Goal: Information Seeking & Learning: Learn about a topic

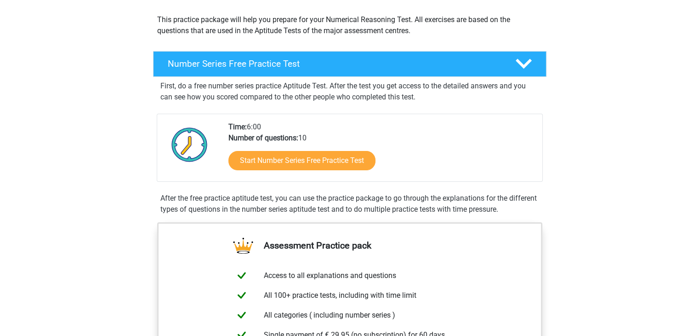
scroll to position [102, 0]
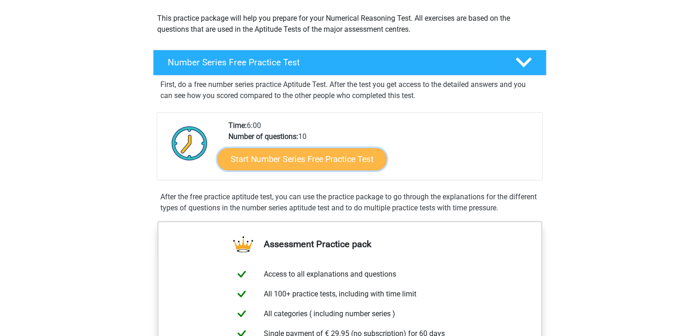
click at [307, 155] on link "Start Number Series Free Practice Test" at bounding box center [301, 159] width 169 height 22
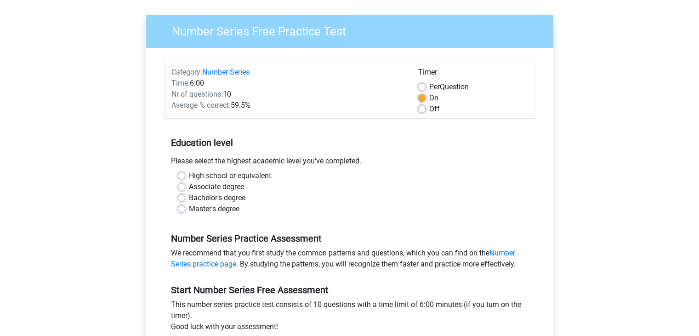
scroll to position [62, 0]
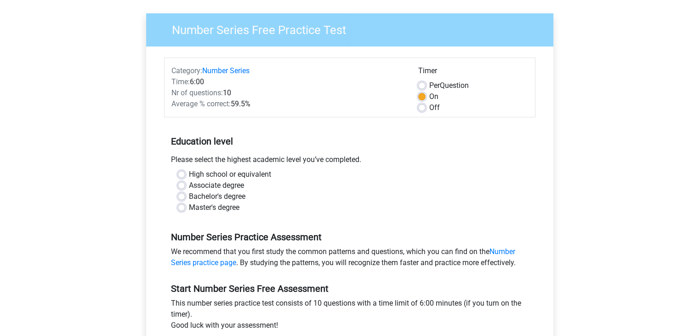
click at [189, 195] on label "Bachelor's degree" at bounding box center [217, 196] width 57 height 11
click at [180, 195] on input "Bachelor's degree" at bounding box center [181, 195] width 7 height 9
radio input "true"
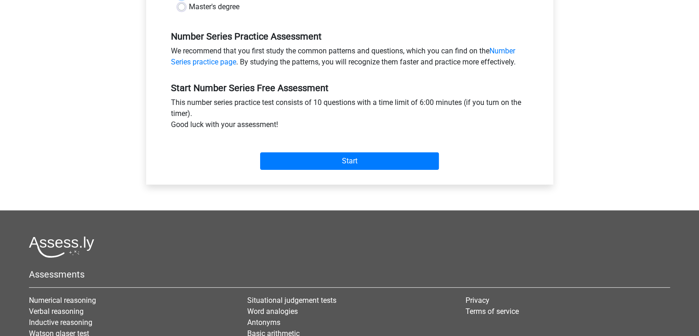
scroll to position [265, 0]
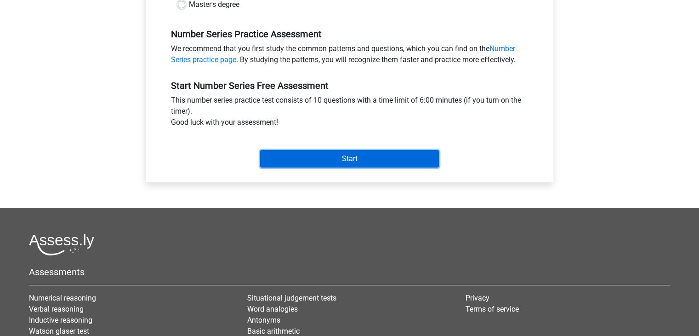
click at [342, 164] on input "Start" at bounding box center [349, 158] width 179 height 17
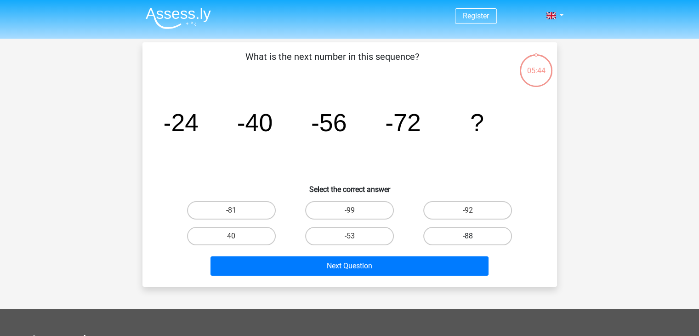
click at [463, 234] on label "-88" at bounding box center [467, 236] width 89 height 18
click at [468, 236] on input "-88" at bounding box center [471, 239] width 6 height 6
radio input "true"
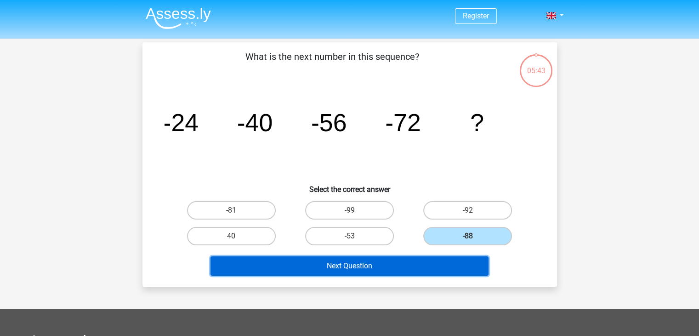
click at [357, 266] on button "Next Question" at bounding box center [350, 265] width 278 height 19
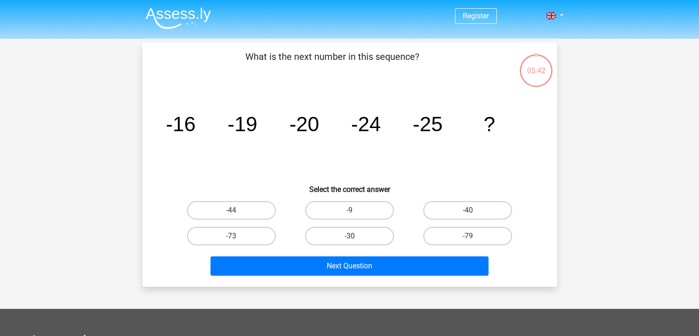
scroll to position [42, 0]
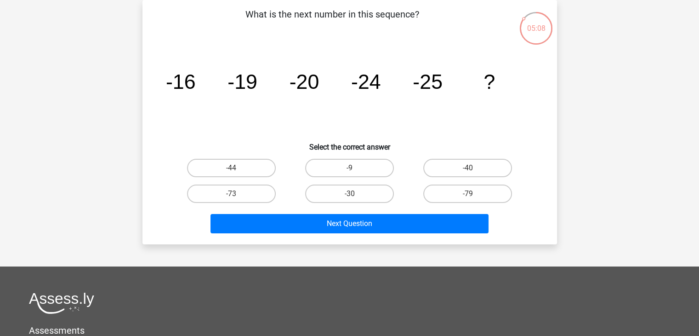
click at [354, 196] on input "-30" at bounding box center [352, 197] width 6 height 6
radio input "true"
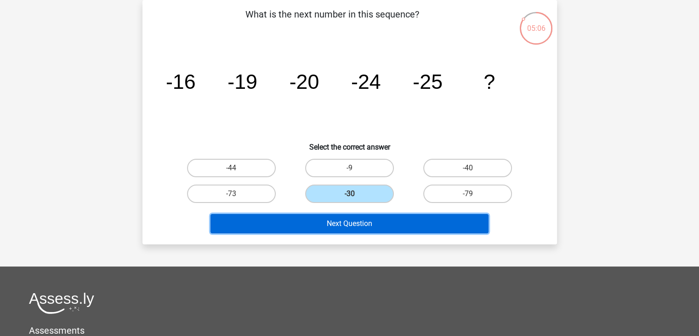
click at [353, 219] on button "Next Question" at bounding box center [350, 223] width 278 height 19
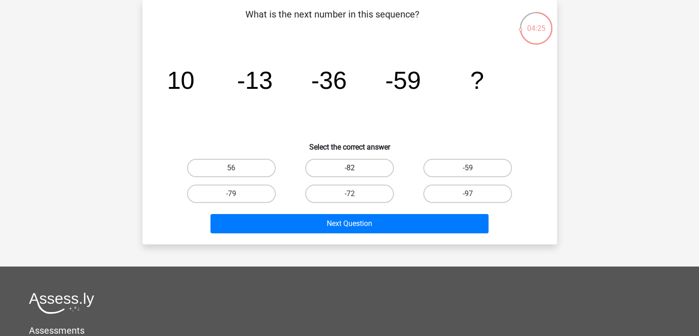
click at [359, 165] on label "-82" at bounding box center [349, 168] width 89 height 18
click at [355, 168] on input "-82" at bounding box center [352, 171] width 6 height 6
radio input "true"
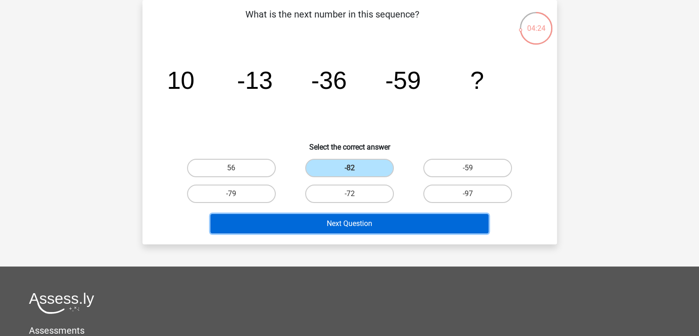
click at [358, 222] on button "Next Question" at bounding box center [350, 223] width 278 height 19
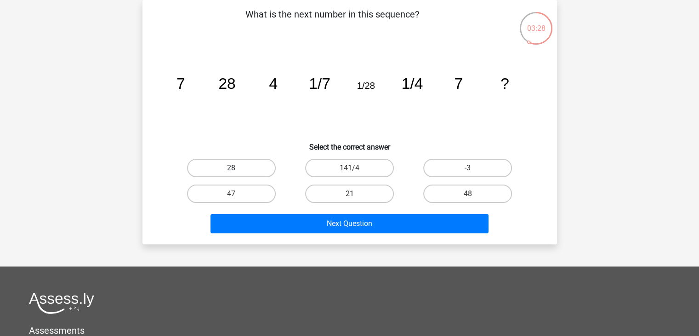
click at [249, 170] on label "28" at bounding box center [231, 168] width 89 height 18
click at [237, 170] on input "28" at bounding box center [234, 171] width 6 height 6
radio input "true"
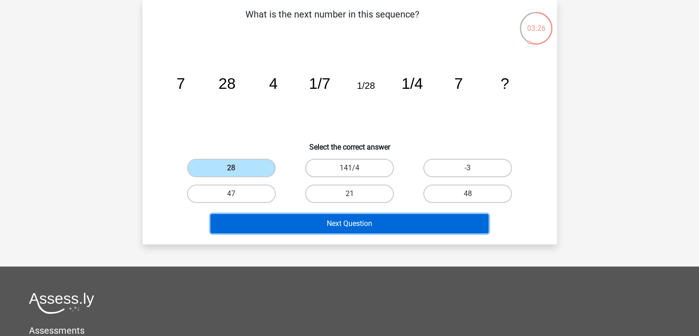
click at [304, 225] on button "Next Question" at bounding box center [350, 223] width 278 height 19
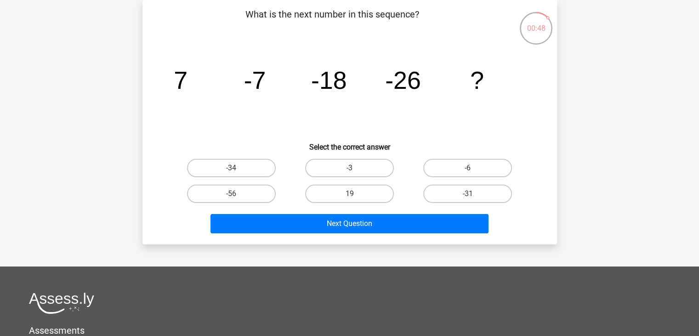
click at [288, 78] on icon "image/svg+xml 7 -7 -18 -26 ?" at bounding box center [350, 88] width 370 height 93
click at [452, 190] on label "-31" at bounding box center [467, 193] width 89 height 18
click at [468, 194] on input "-31" at bounding box center [471, 197] width 6 height 6
radio input "true"
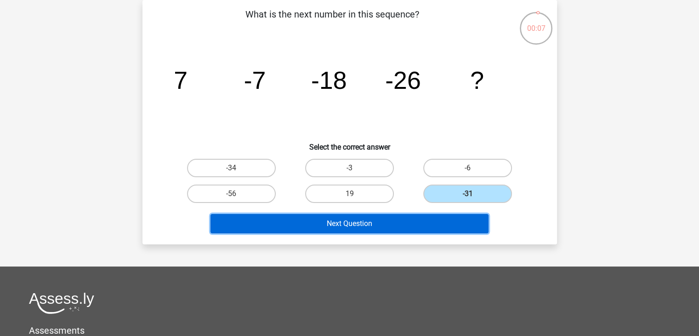
click at [367, 227] on button "Next Question" at bounding box center [350, 223] width 278 height 19
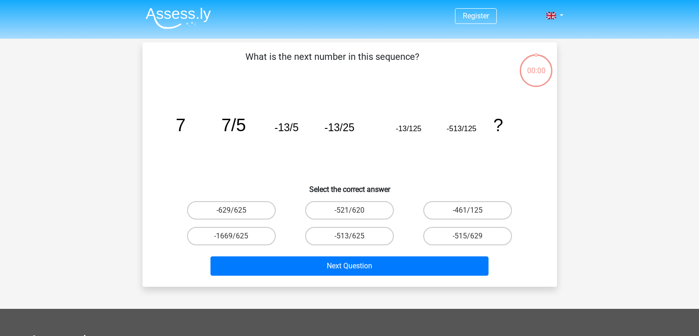
scroll to position [42, 0]
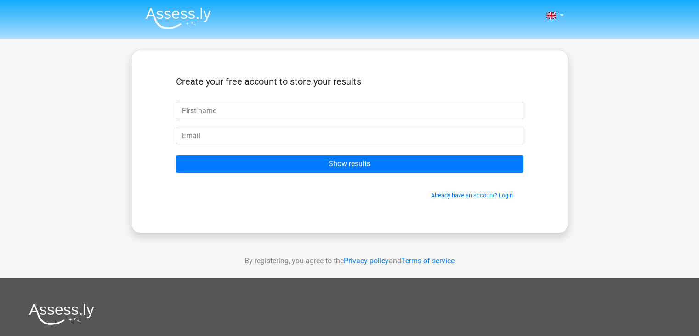
click at [248, 109] on input "text" at bounding box center [349, 110] width 347 height 17
type input "Litav"
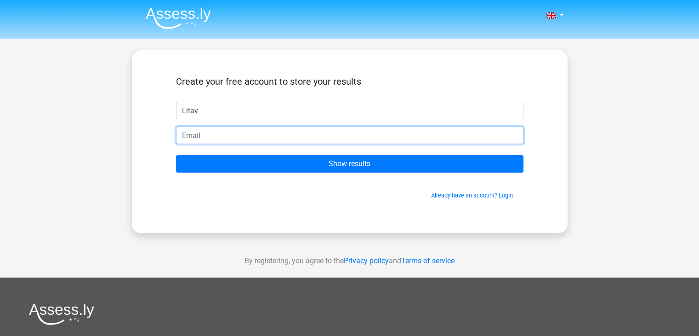
click at [228, 137] on input "email" at bounding box center [349, 134] width 347 height 17
type input "Litav.lahav@gmail.com"
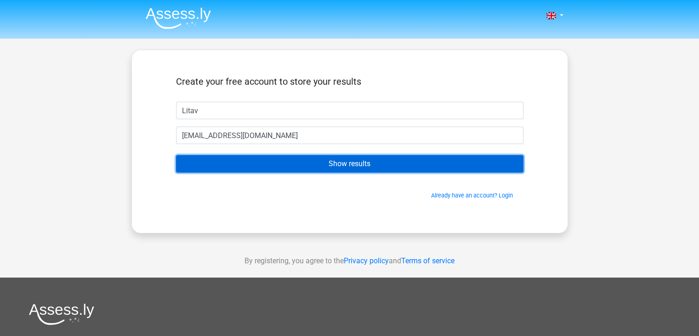
click at [302, 167] on input "Show results" at bounding box center [349, 163] width 347 height 17
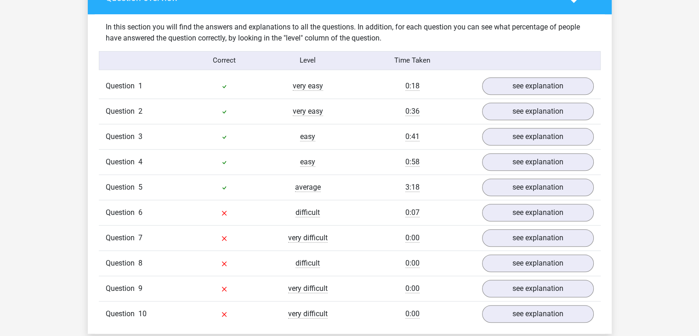
scroll to position [746, 0]
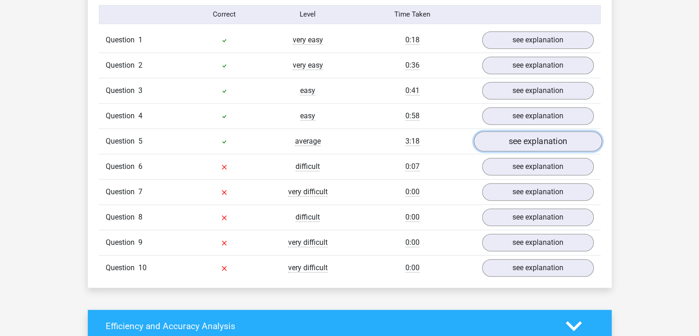
click at [518, 141] on link "see explanation" at bounding box center [537, 141] width 128 height 20
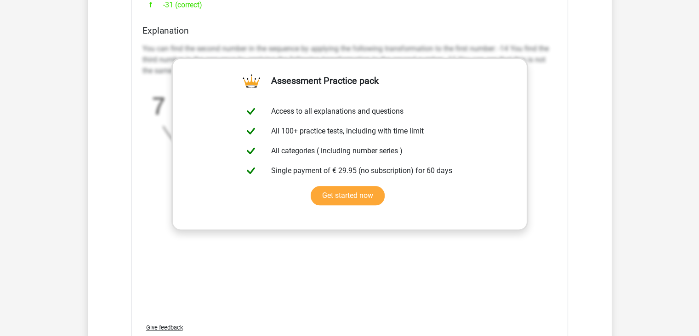
scroll to position [1101, 0]
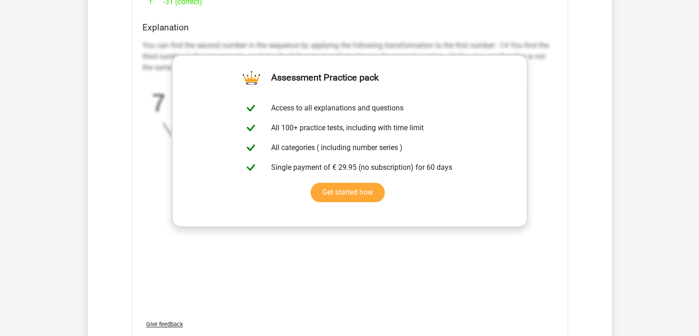
drag, startPoint x: 397, startPoint y: 280, endPoint x: 601, endPoint y: 205, distance: 217.6
click at [601, 205] on div "In this section you will find the answers and explanations to all the questions…" at bounding box center [350, 56] width 510 height 886
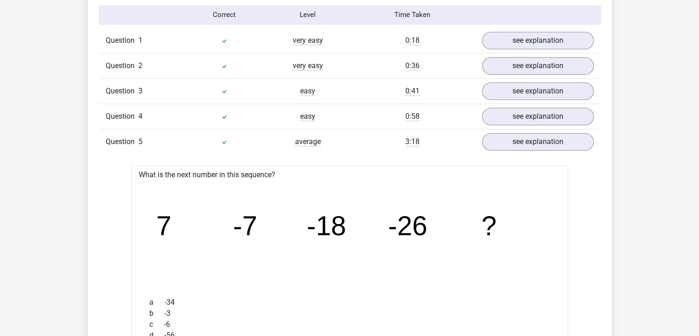
scroll to position [748, 0]
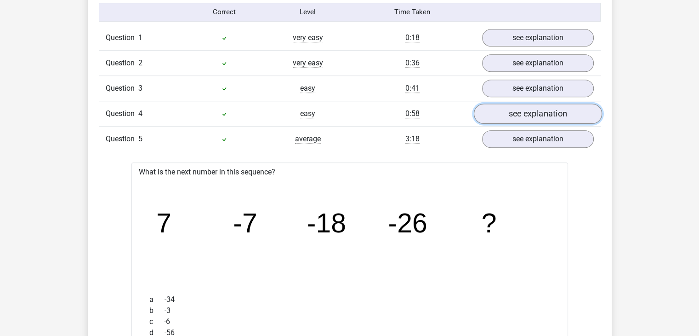
click at [529, 107] on link "see explanation" at bounding box center [537, 113] width 128 height 20
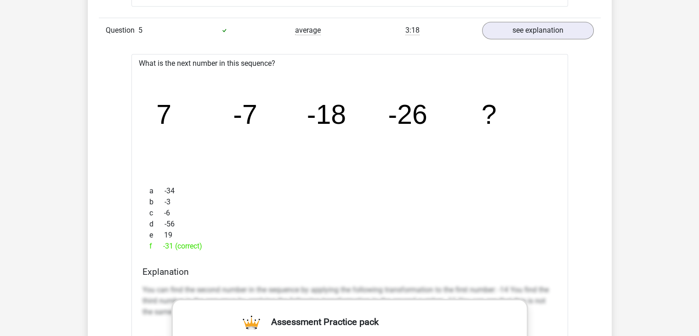
scroll to position [1329, 0]
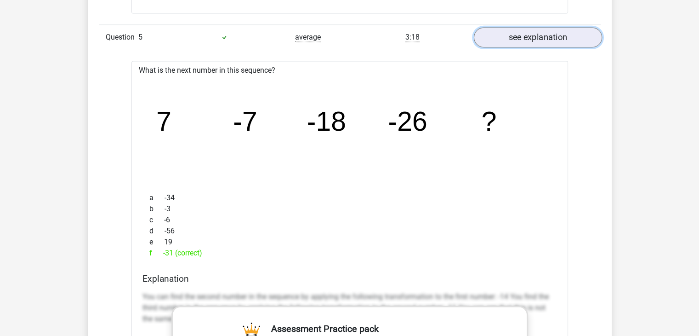
click at [521, 43] on link "see explanation" at bounding box center [537, 37] width 128 height 20
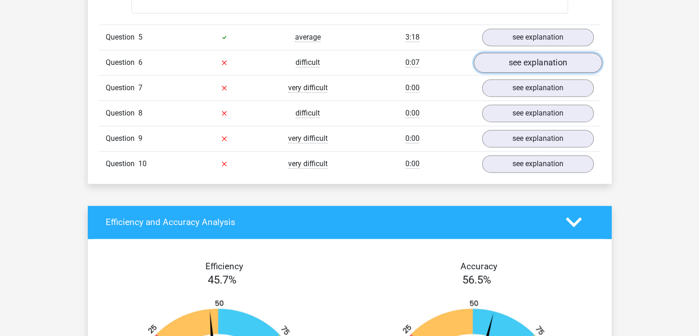
click at [523, 58] on link "see explanation" at bounding box center [537, 62] width 128 height 20
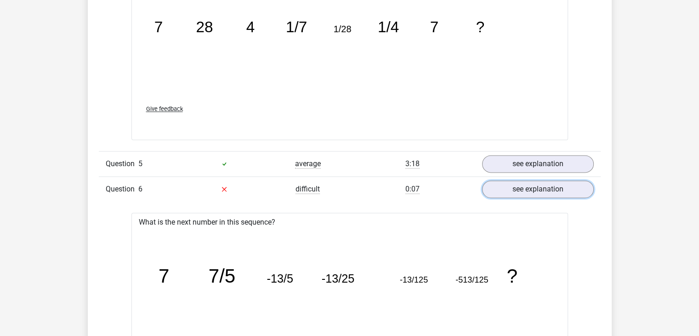
scroll to position [1202, 0]
click at [511, 157] on link "see explanation" at bounding box center [537, 164] width 128 height 20
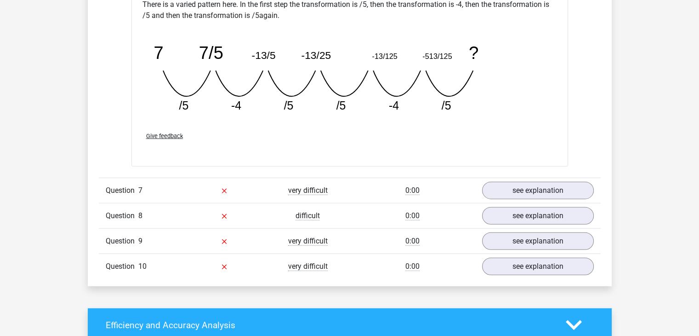
scroll to position [2219, 0]
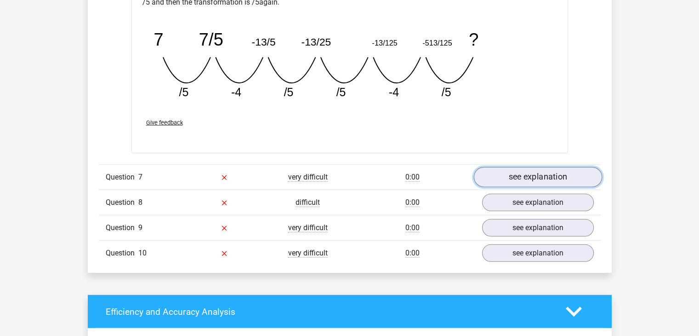
click at [552, 172] on link "see explanation" at bounding box center [537, 177] width 128 height 20
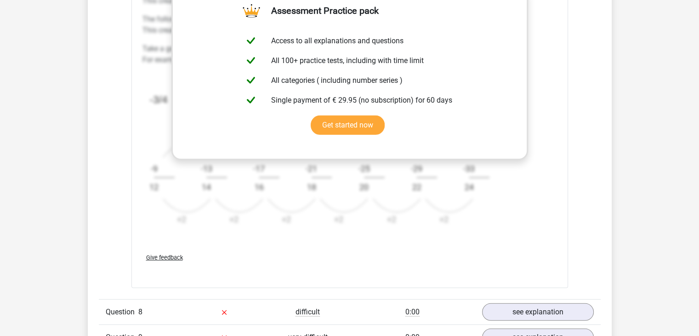
scroll to position [2893, 0]
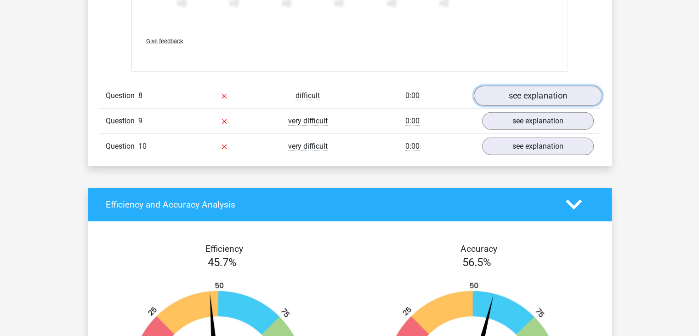
click at [535, 91] on link "see explanation" at bounding box center [537, 95] width 128 height 20
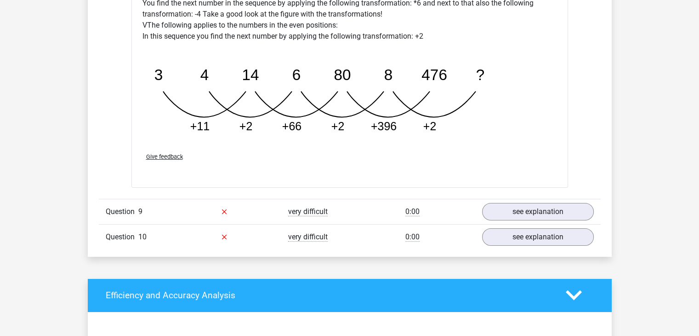
scroll to position [3260, 0]
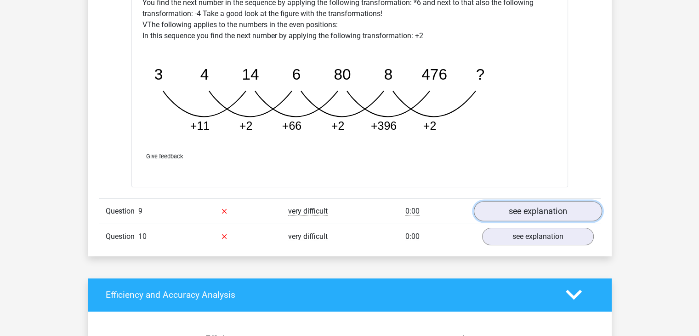
click at [493, 213] on link "see explanation" at bounding box center [537, 211] width 128 height 20
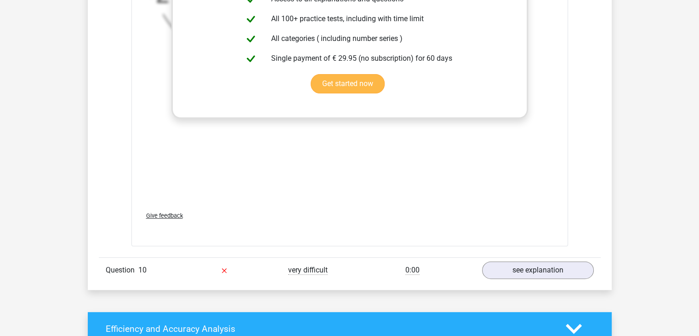
scroll to position [3773, 0]
